Goal: Information Seeking & Learning: Learn about a topic

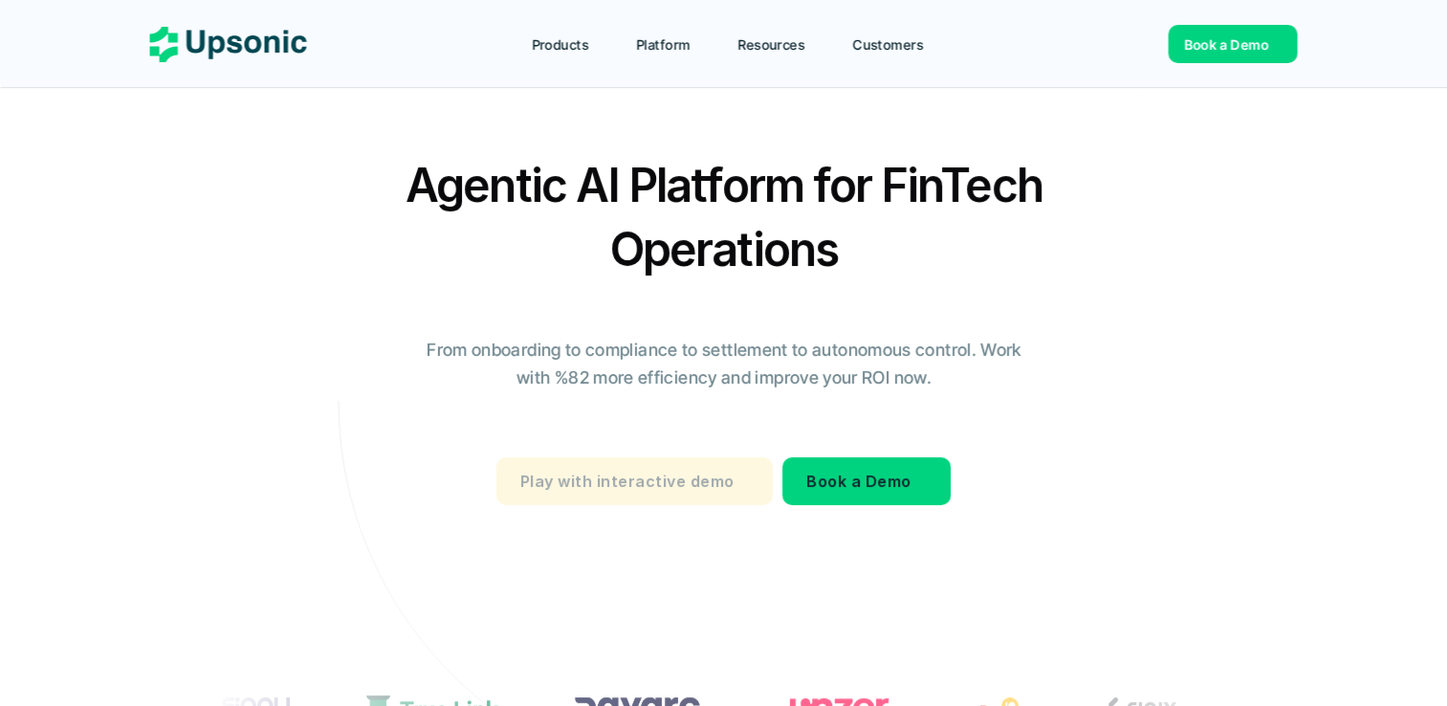
click at [563, 480] on p "Play with interactive demo" at bounding box center [626, 482] width 213 height 28
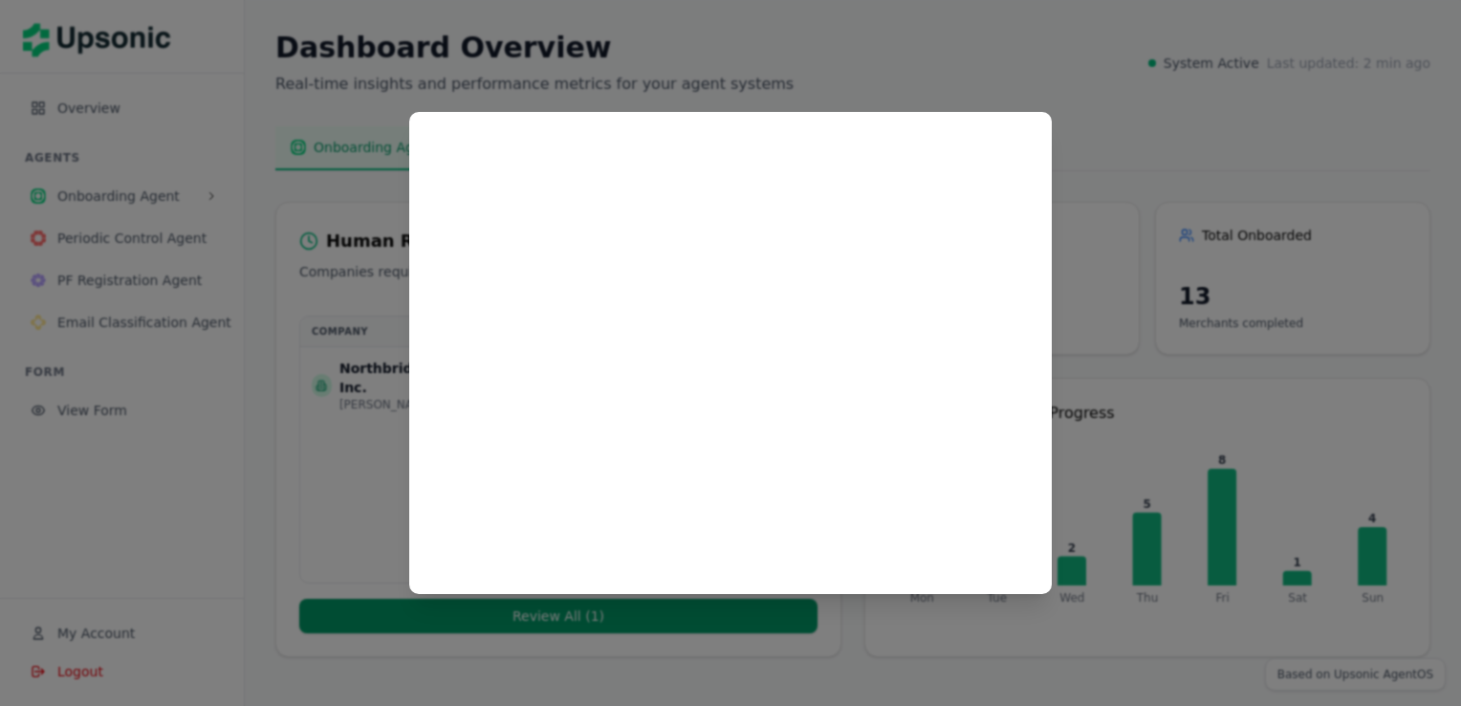
click at [1122, 170] on div at bounding box center [730, 353] width 1461 height 706
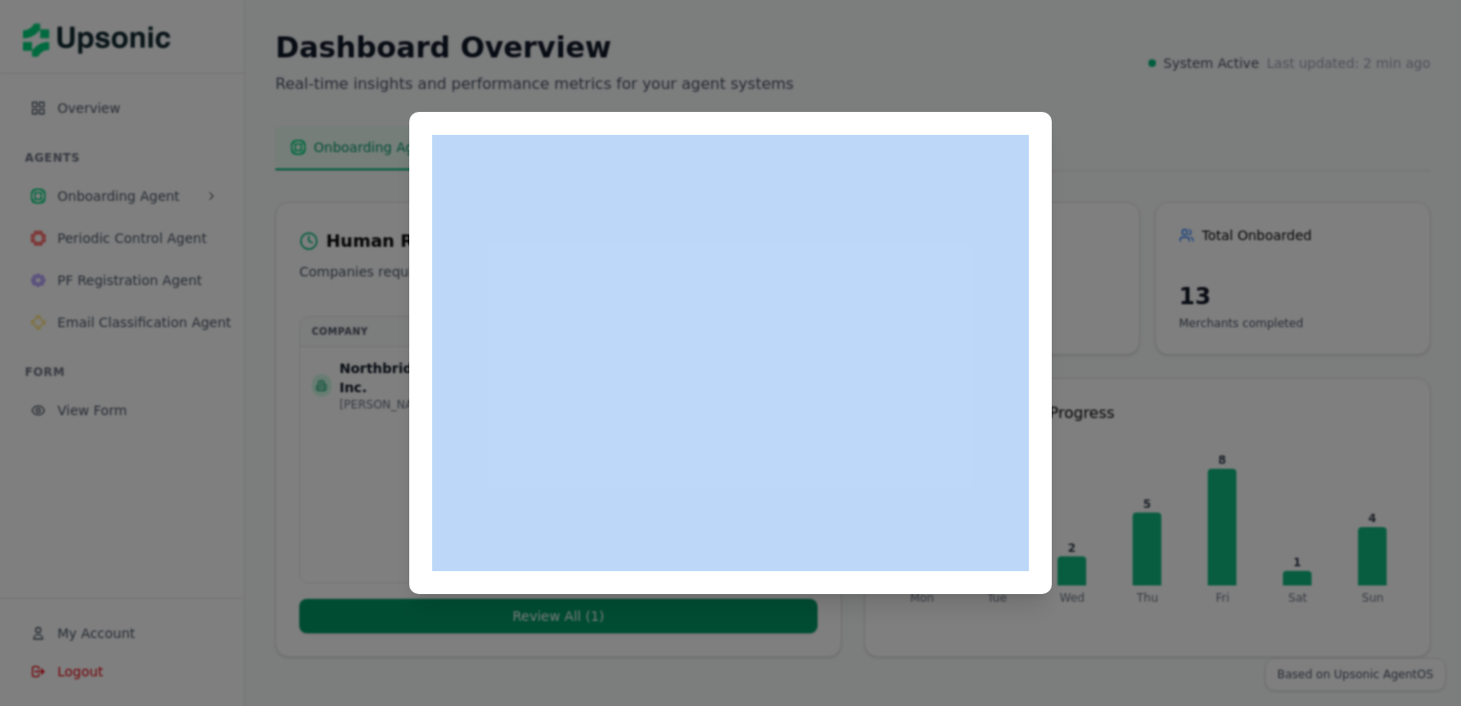
click at [1122, 170] on div at bounding box center [730, 353] width 1461 height 706
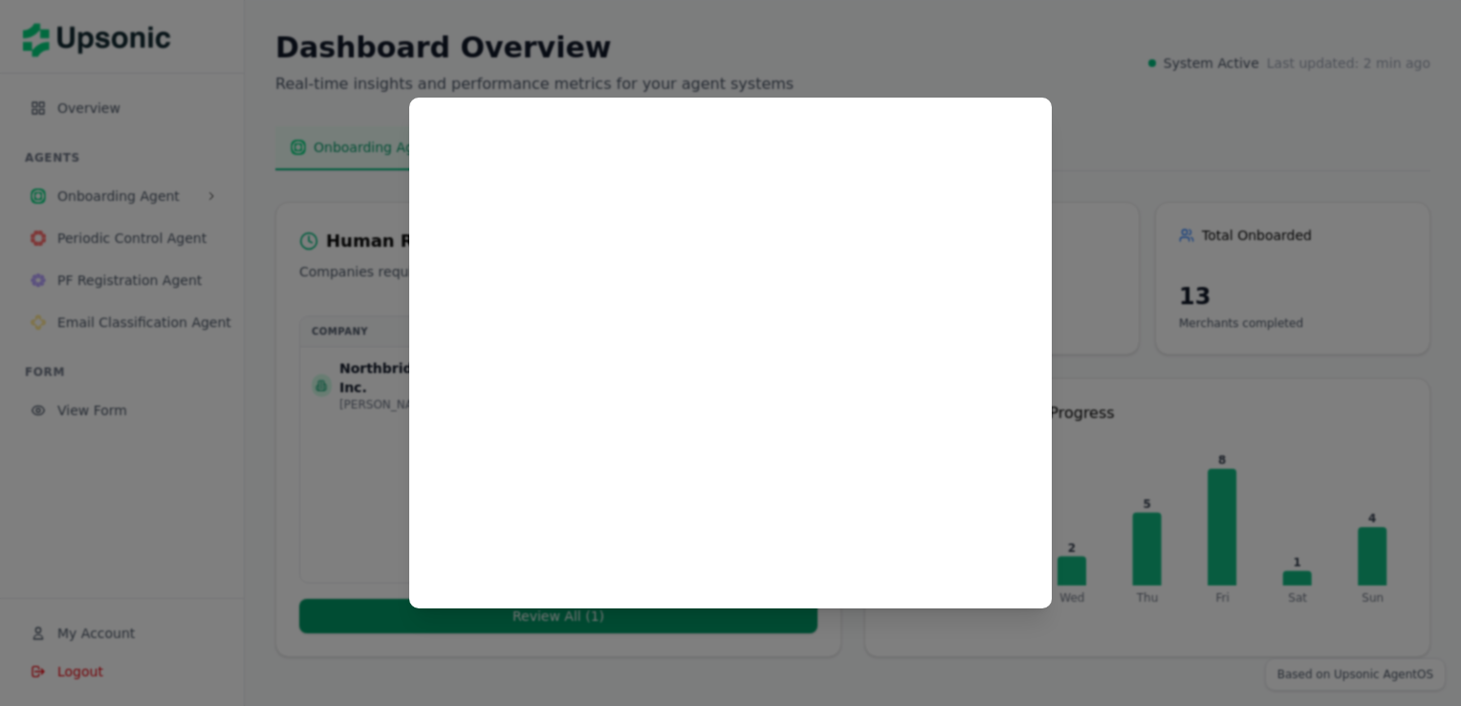
click at [180, 442] on div at bounding box center [730, 353] width 1461 height 706
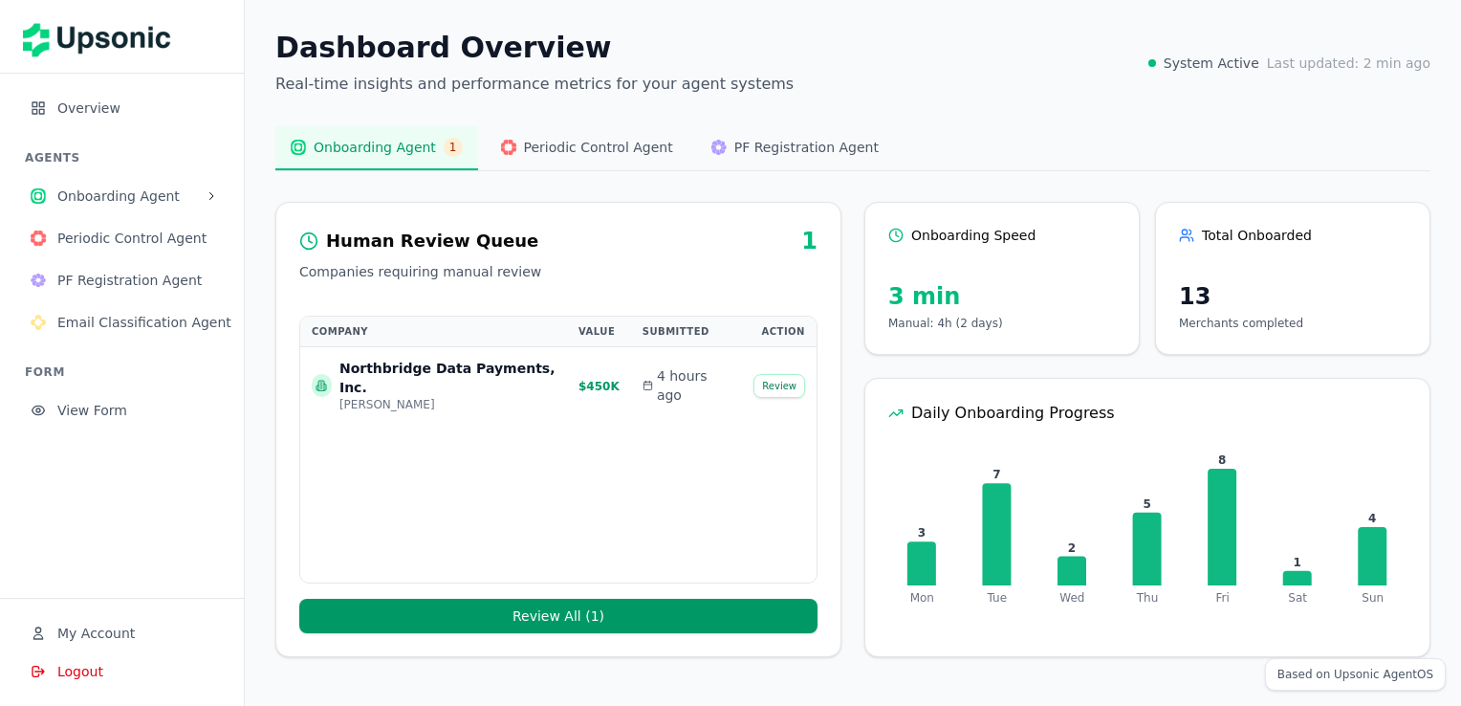
click at [379, 158] on button "Onboarding Agent 1" at bounding box center [376, 148] width 203 height 44
click at [393, 373] on div "Northbridge Data Payments, Inc." at bounding box center [448, 378] width 216 height 38
click at [466, 614] on button "Review All ( 1 )" at bounding box center [558, 616] width 518 height 34
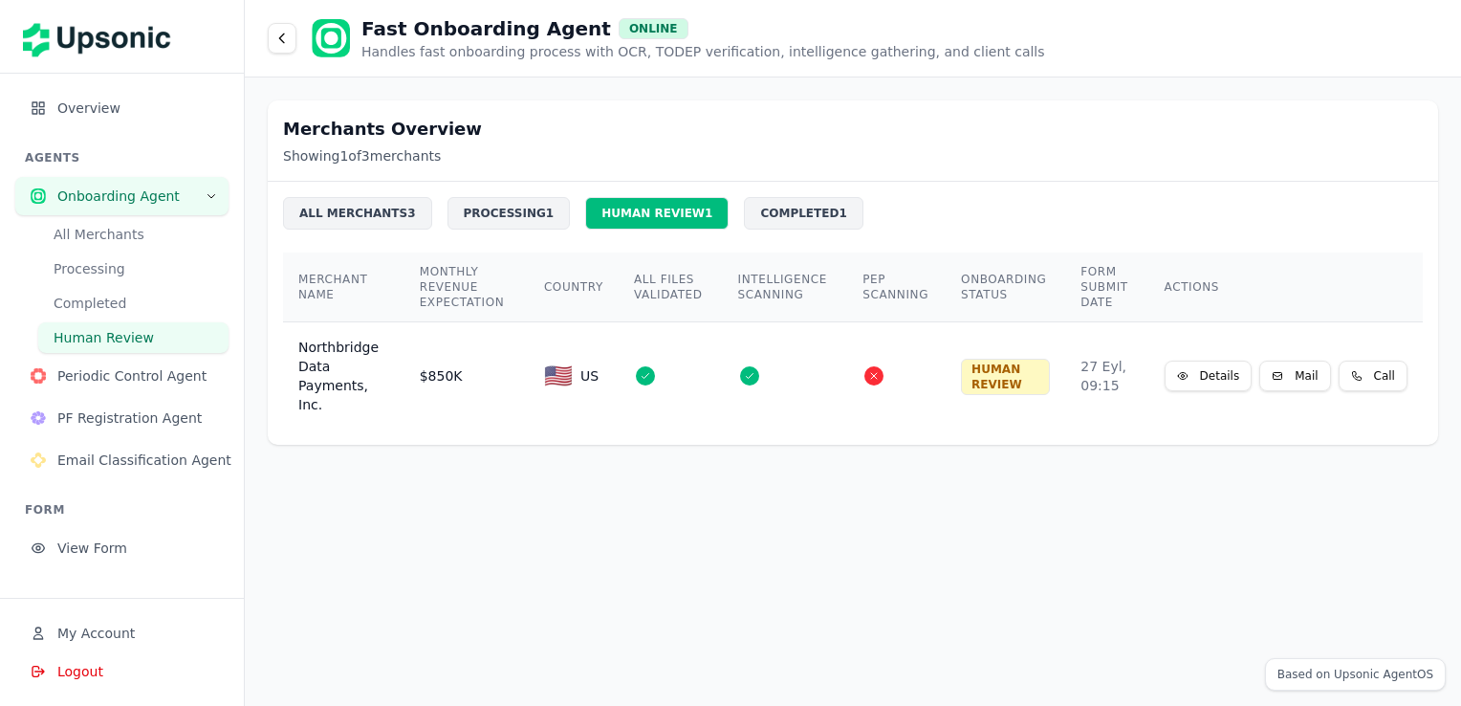
click at [115, 415] on span "PF Registration Agent" at bounding box center [135, 417] width 156 height 19
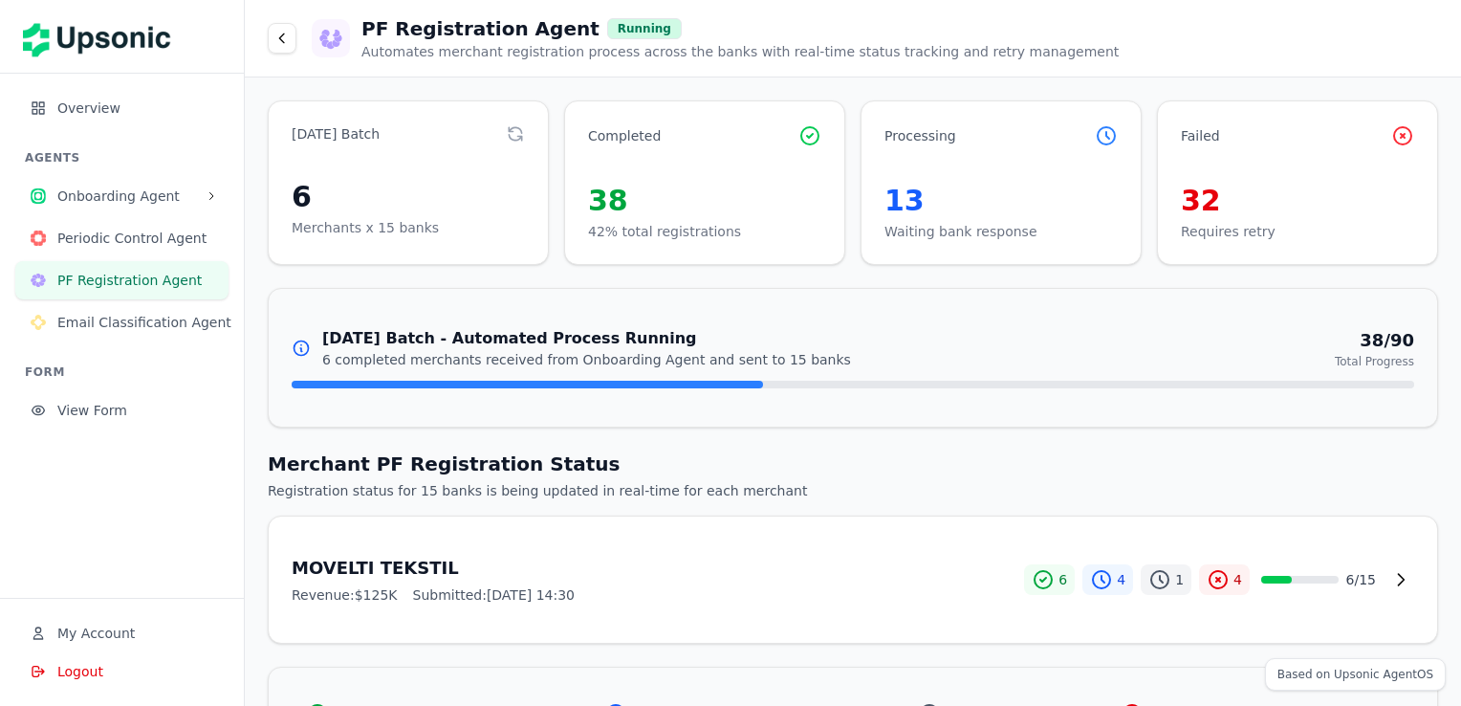
click at [111, 323] on span "Email Classification Agent" at bounding box center [144, 322] width 174 height 19
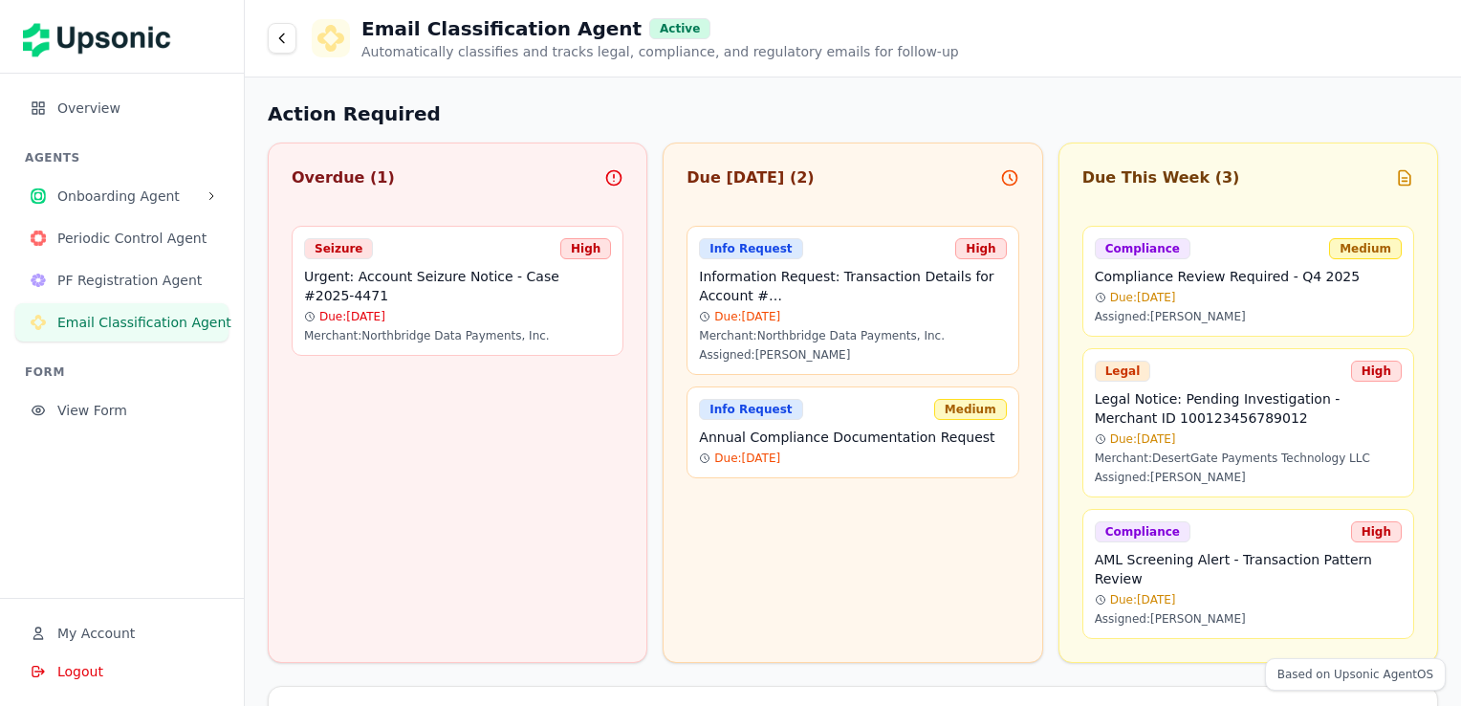
click at [114, 274] on span "PF Registration Agent" at bounding box center [135, 280] width 156 height 19
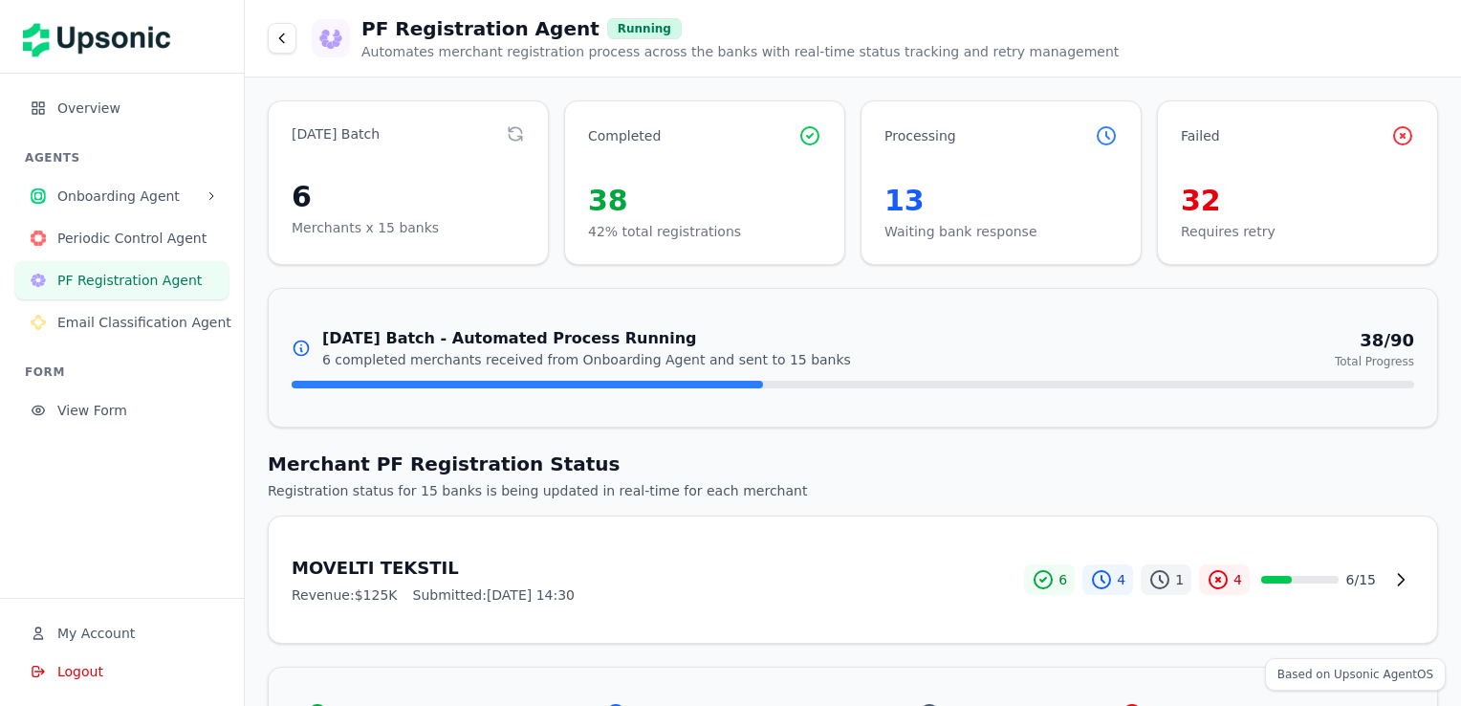
click at [115, 235] on span "Periodic Control Agent" at bounding box center [135, 238] width 156 height 19
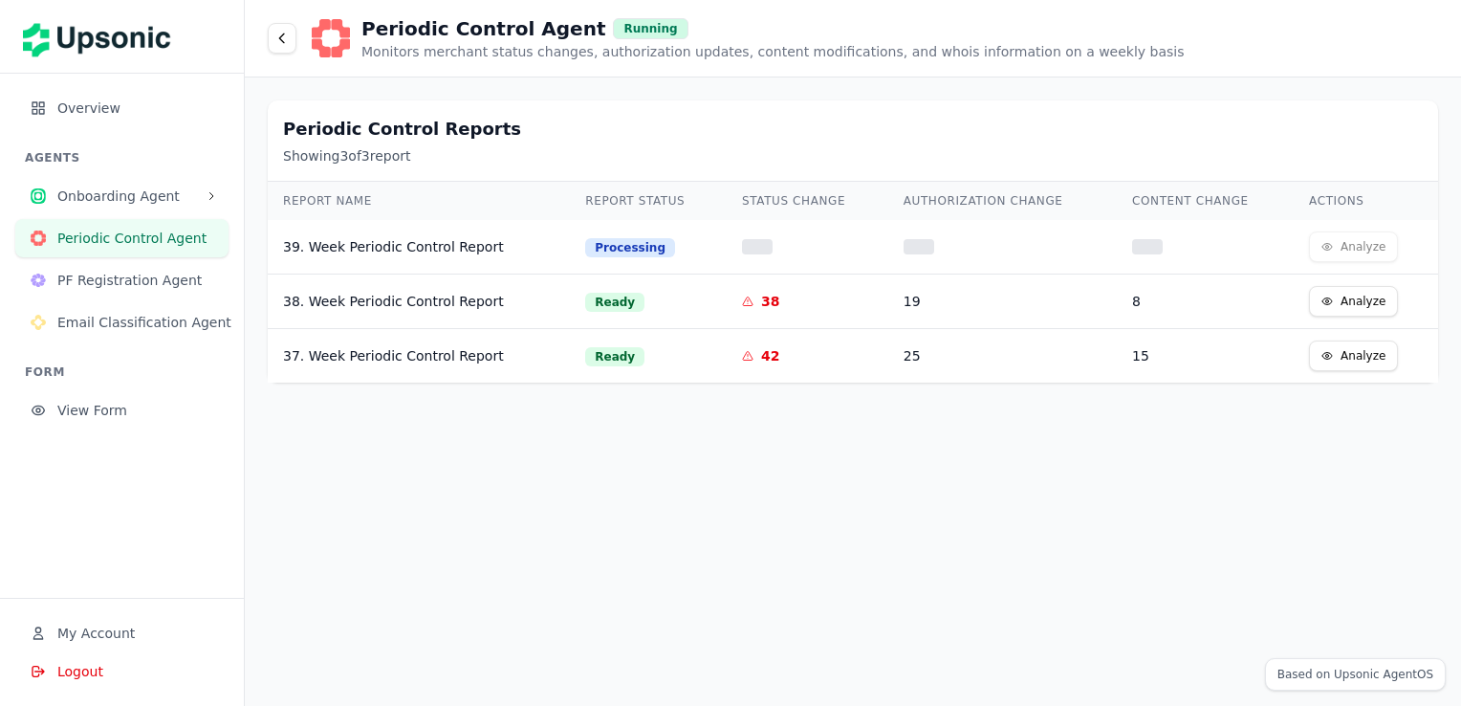
click at [113, 191] on span "Onboarding Agent" at bounding box center [127, 196] width 141 height 19
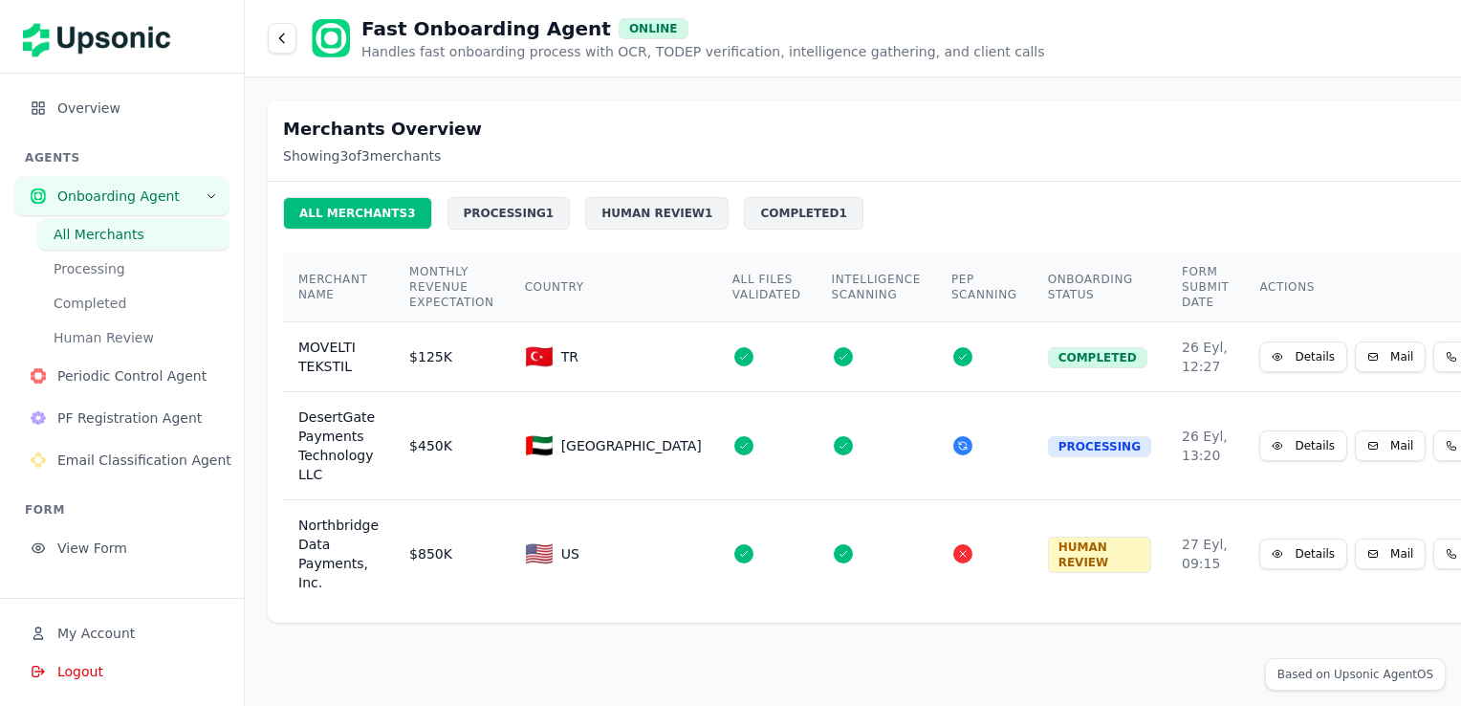
click at [66, 687] on button "Logout" at bounding box center [121, 671] width 213 height 38
